Goal: Register for event/course

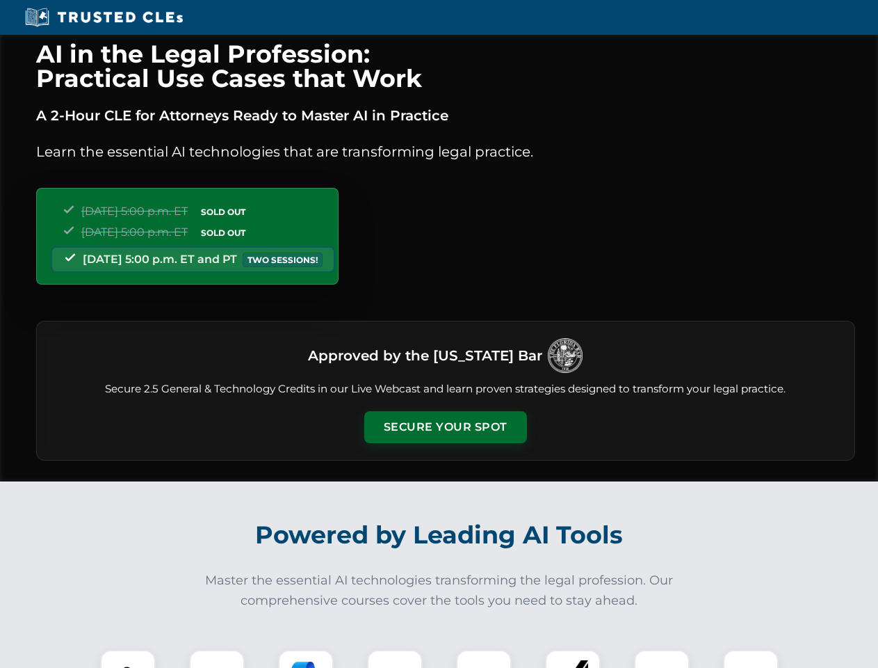
click at [445, 427] on button "Secure Your Spot" at bounding box center [445, 427] width 163 height 32
click at [128, 659] on img at bounding box center [128, 677] width 40 height 40
